Goal: Check status: Check status

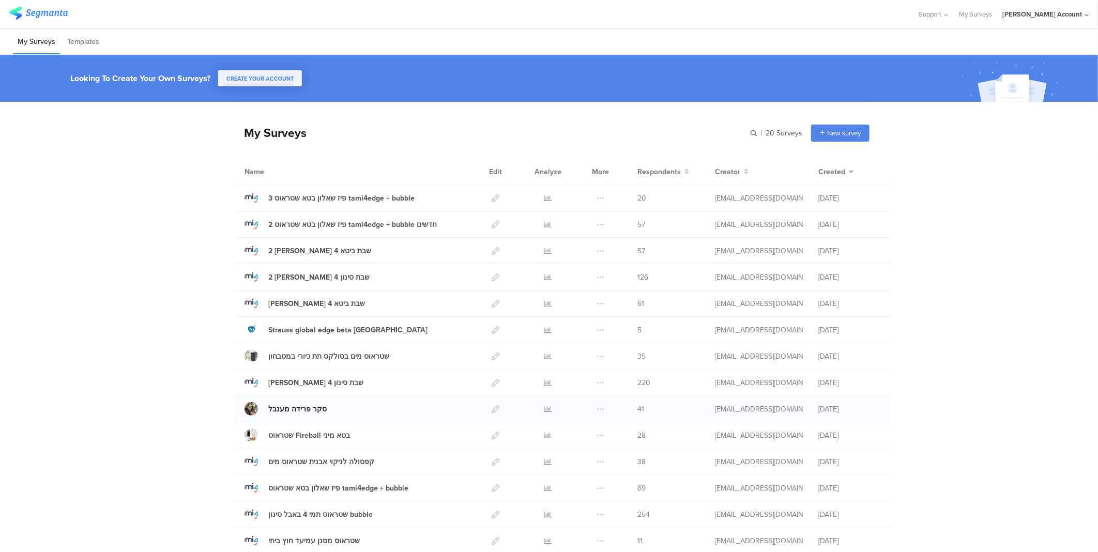
click at [308, 411] on div "סקר פרידה מענבל" at bounding box center [297, 409] width 58 height 11
click at [545, 411] on icon at bounding box center [549, 409] width 8 height 8
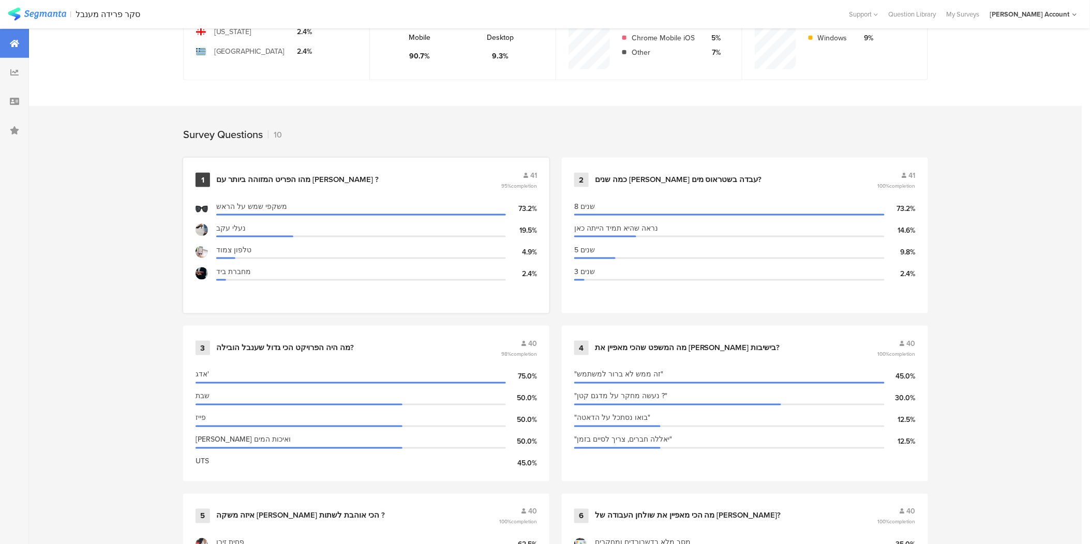
scroll to position [344, 0]
